Goal: Find specific page/section: Find specific page/section

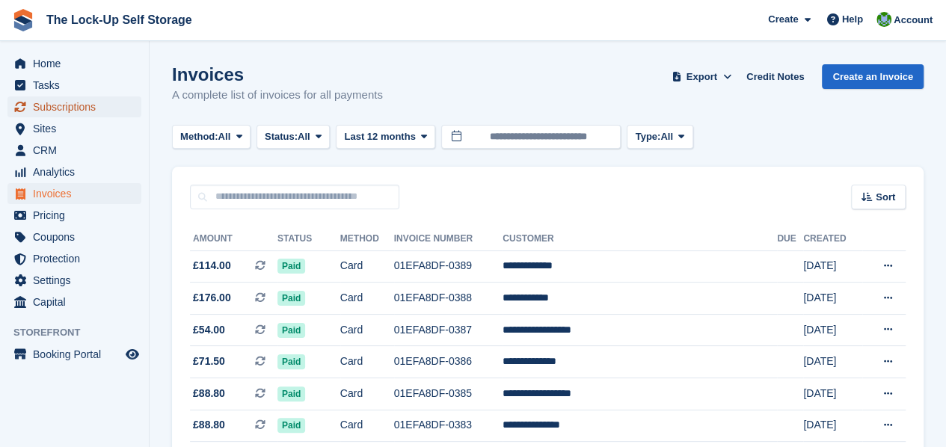
click at [91, 108] on span "Subscriptions" at bounding box center [78, 106] width 90 height 21
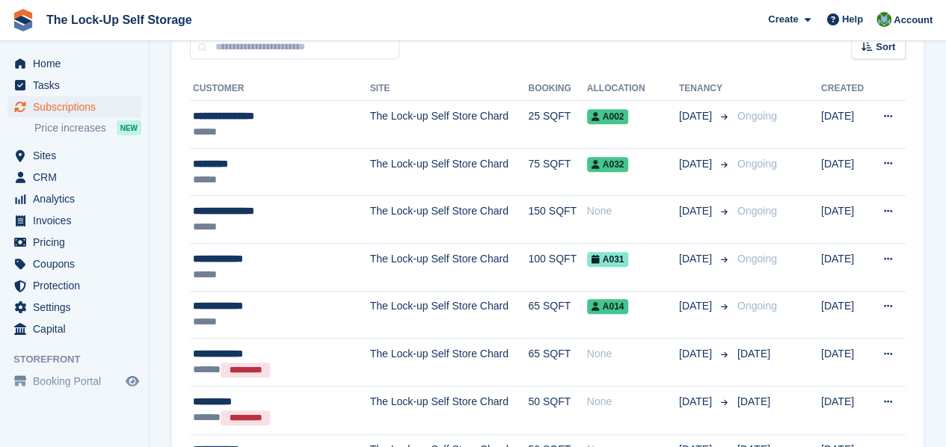
scroll to position [328, 0]
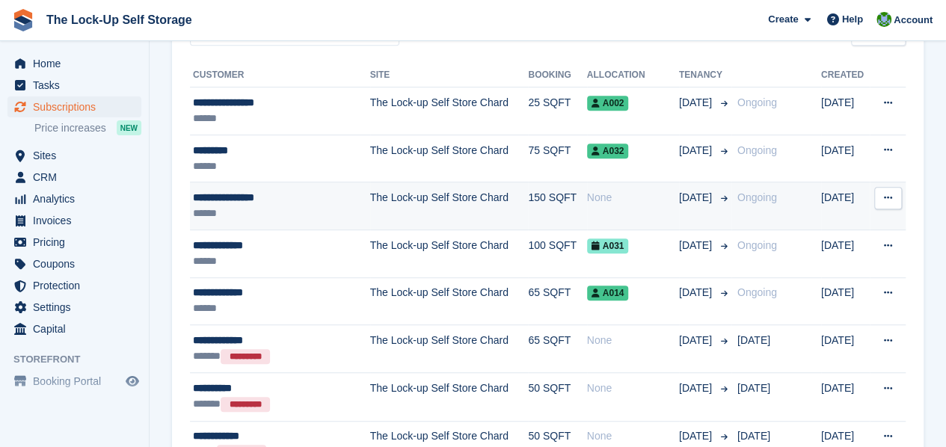
click at [289, 193] on div "**********" at bounding box center [270, 198] width 154 height 16
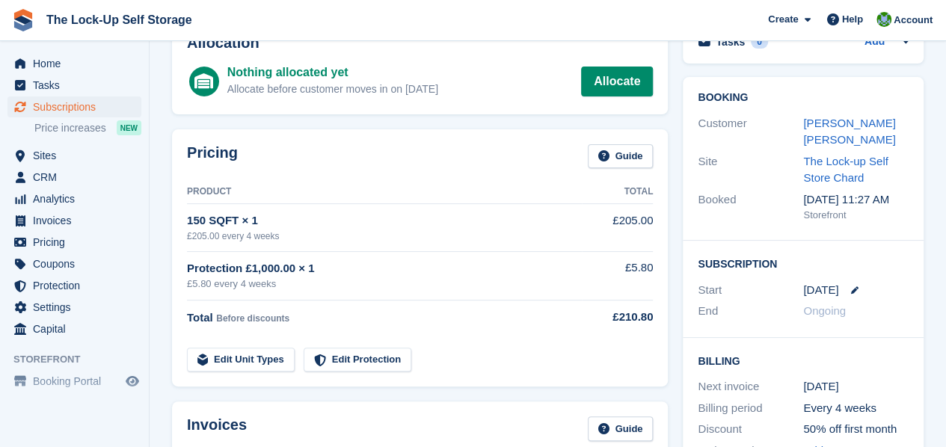
scroll to position [91, 0]
click at [868, 122] on link "[PERSON_NAME] [PERSON_NAME]" at bounding box center [849, 132] width 92 height 30
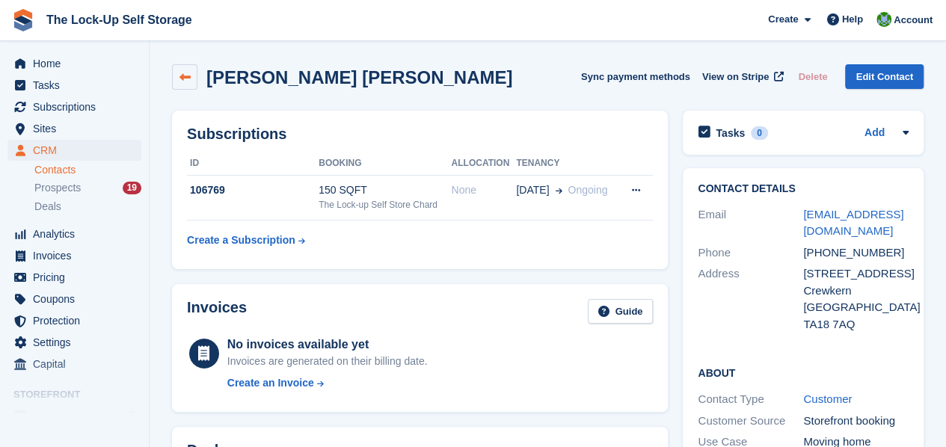
click at [180, 76] on icon at bounding box center [185, 77] width 11 height 11
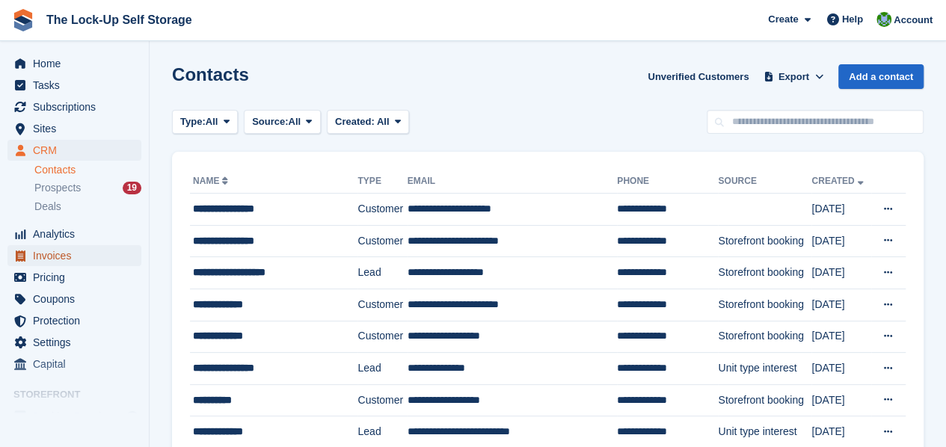
click at [70, 260] on span "Invoices" at bounding box center [78, 255] width 90 height 21
